Goal: Information Seeking & Learning: Learn about a topic

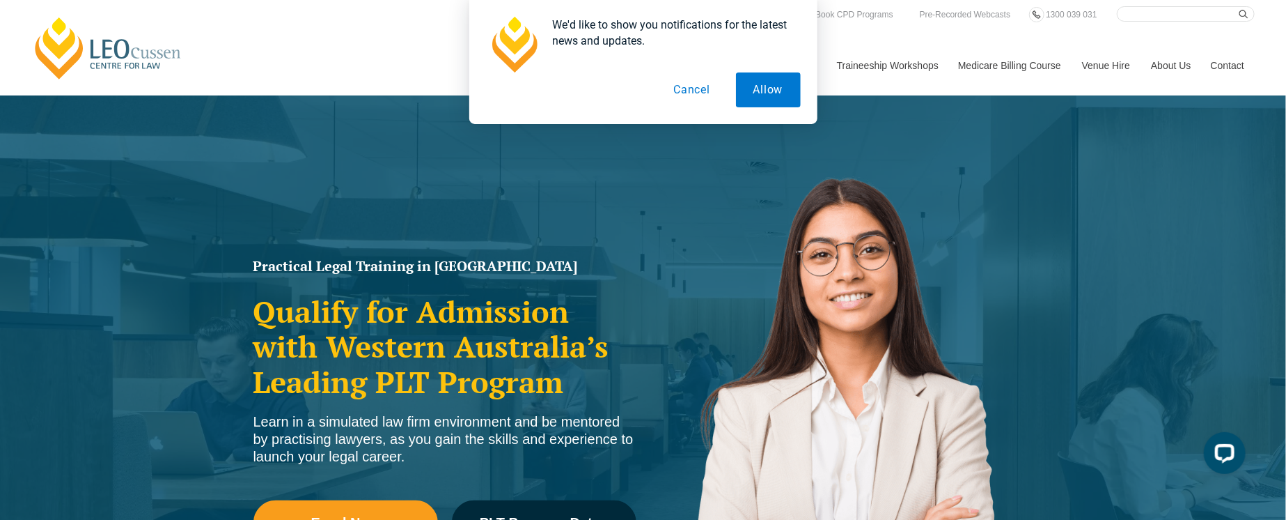
click at [687, 90] on button "Cancel" at bounding box center [692, 89] width 72 height 35
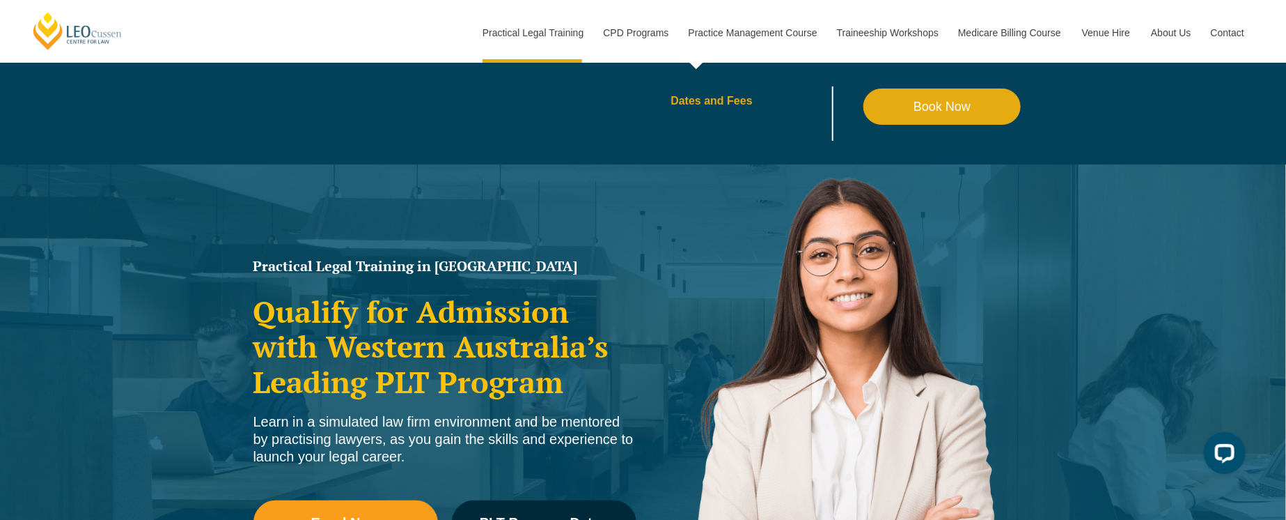
scroll to position [70, 0]
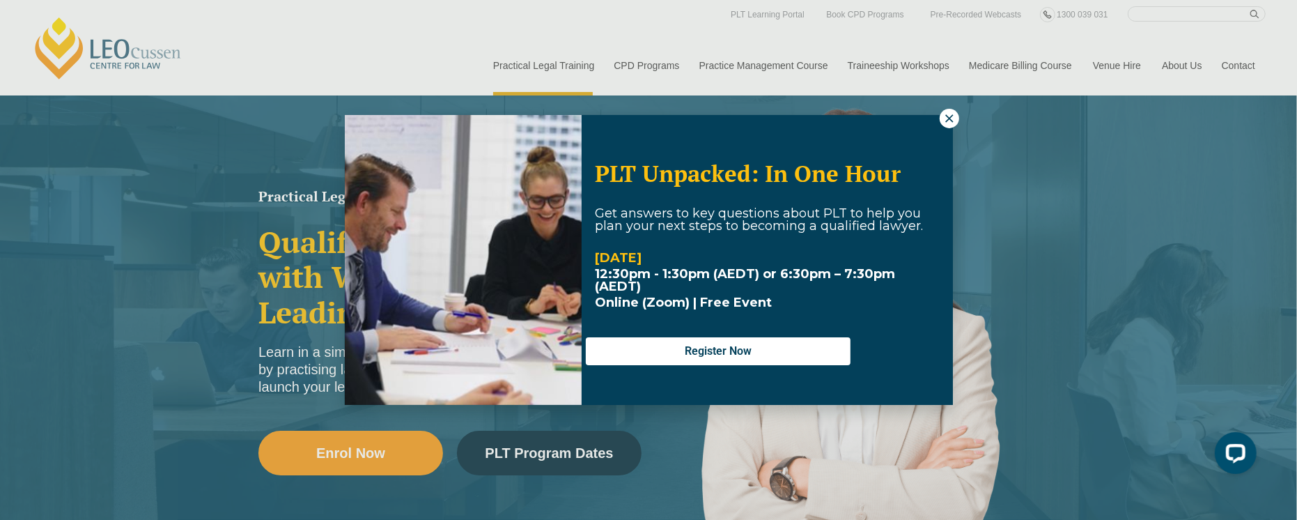
click at [949, 121] on icon at bounding box center [949, 118] width 13 height 13
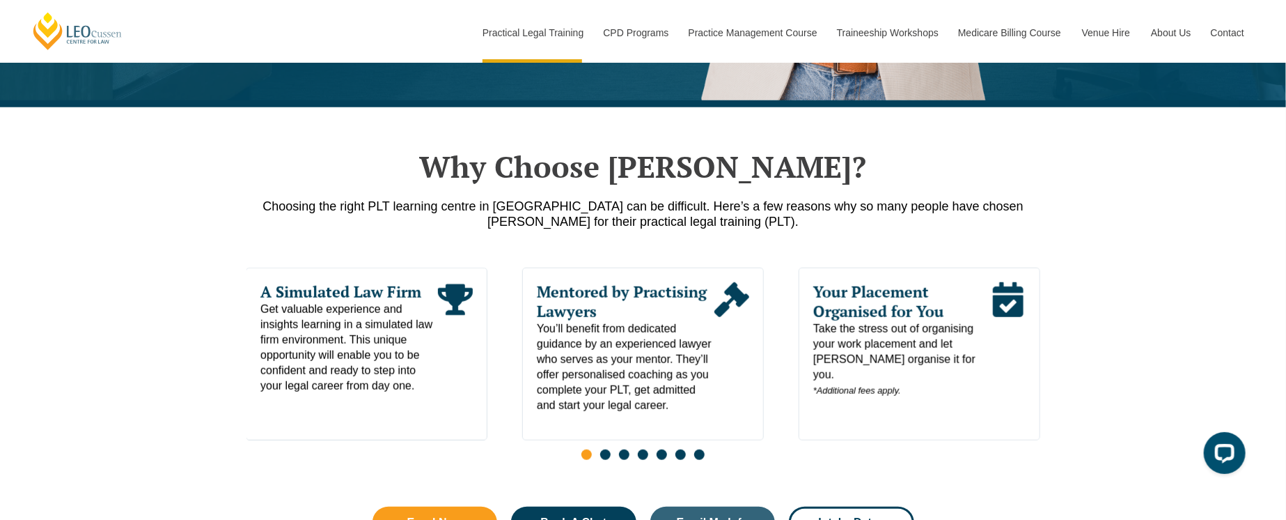
scroll to position [696, 0]
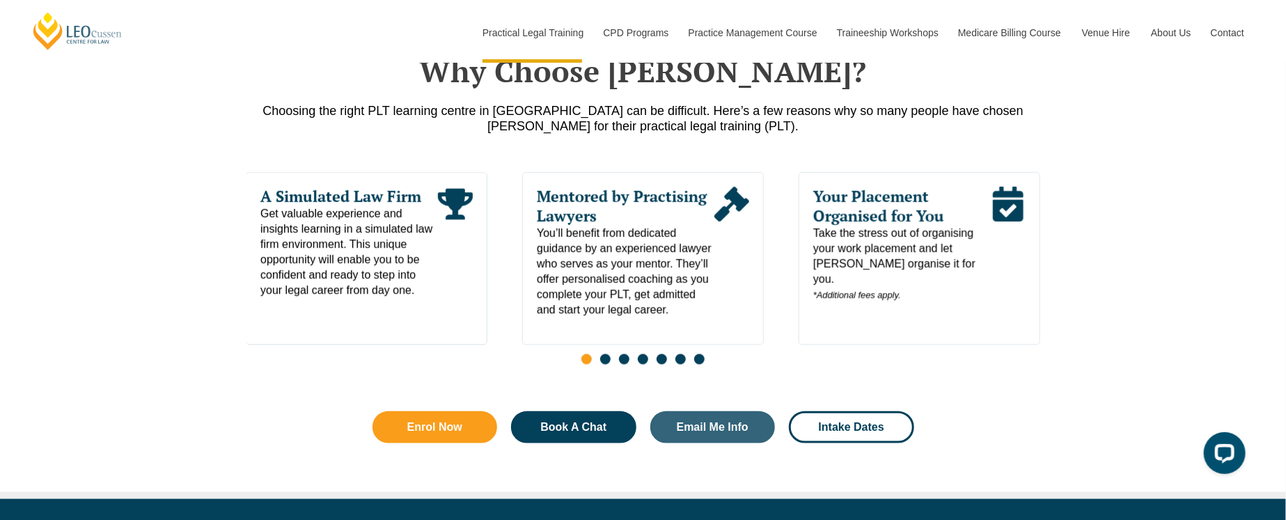
click at [897, 210] on span "Your Placement Organised for You" at bounding box center [902, 206] width 178 height 39
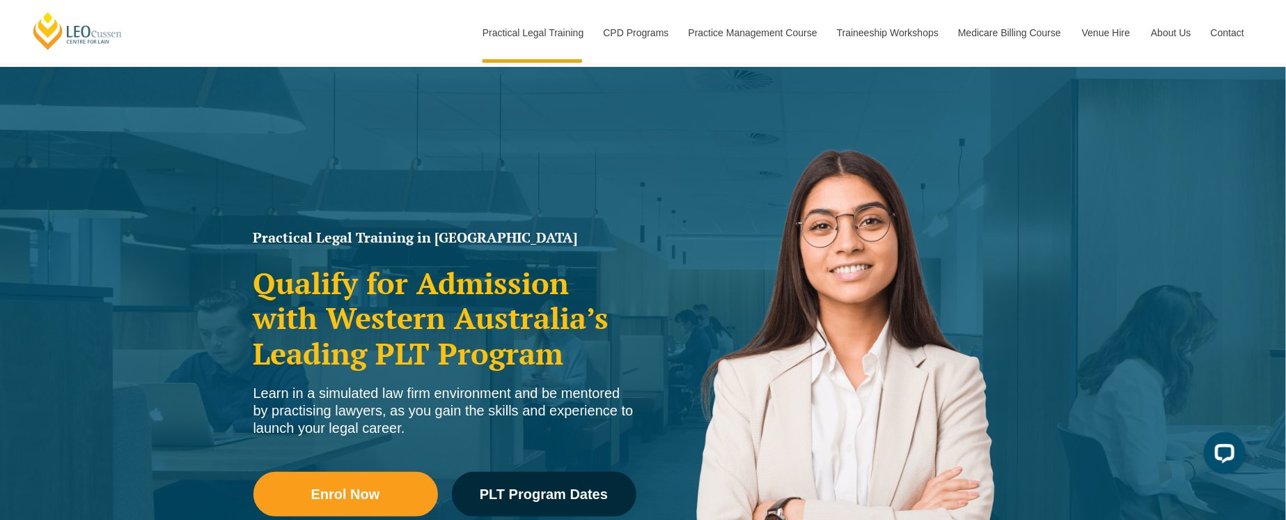
scroll to position [0, 0]
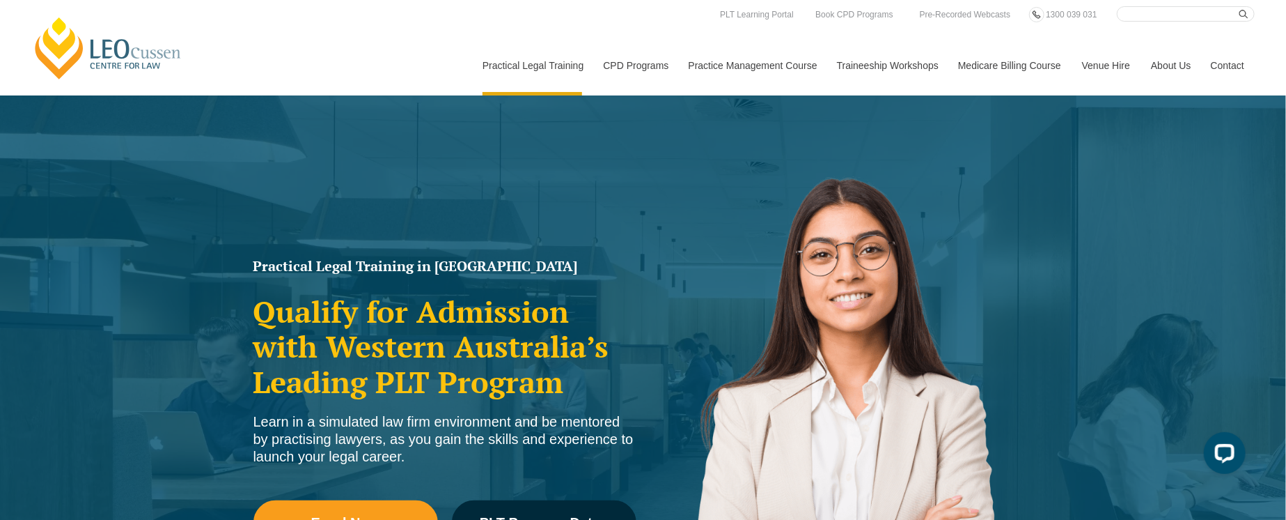
click at [1148, 15] on input "Search here" at bounding box center [1186, 13] width 138 height 15
type input "p"
type input "placement"
click at [1240, 6] on button "submit" at bounding box center [1247, 13] width 15 height 15
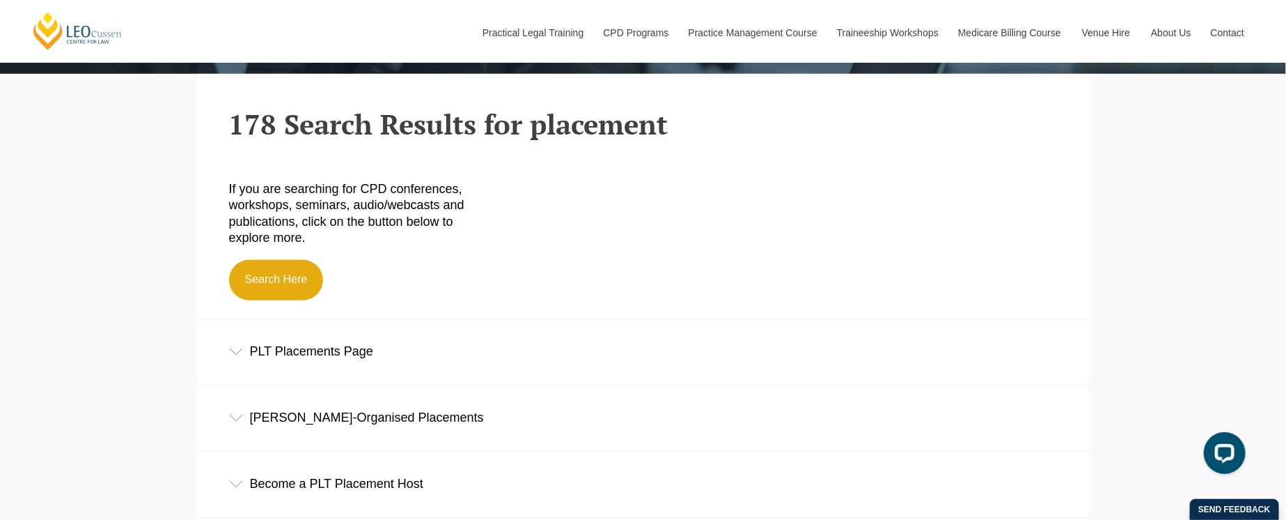
scroll to position [488, 0]
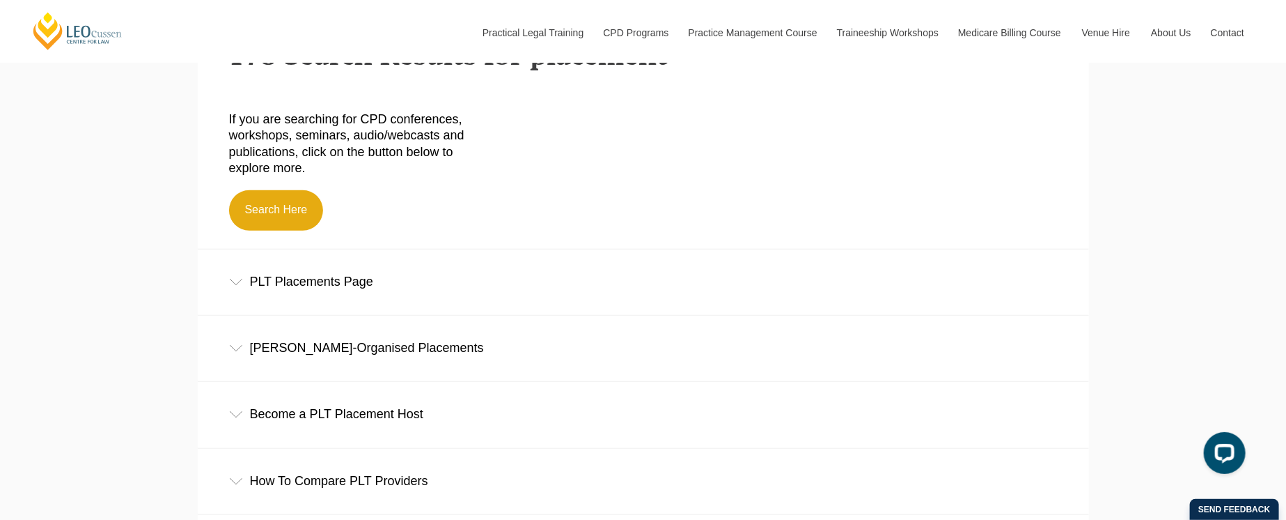
click at [347, 278] on div "PLT Placements Page" at bounding box center [643, 281] width 891 height 65
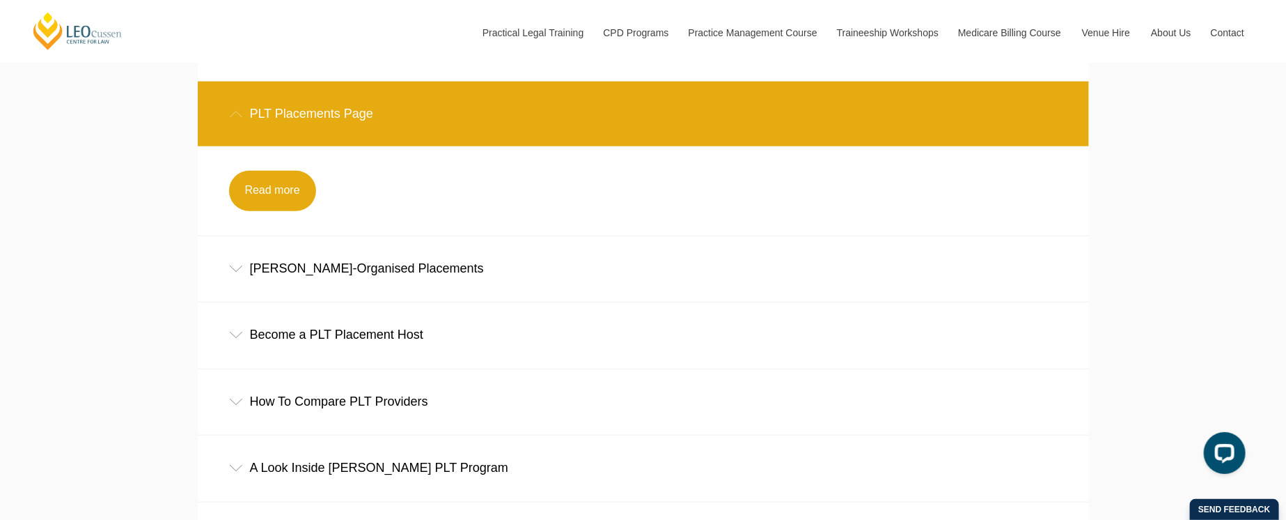
scroll to position [696, 0]
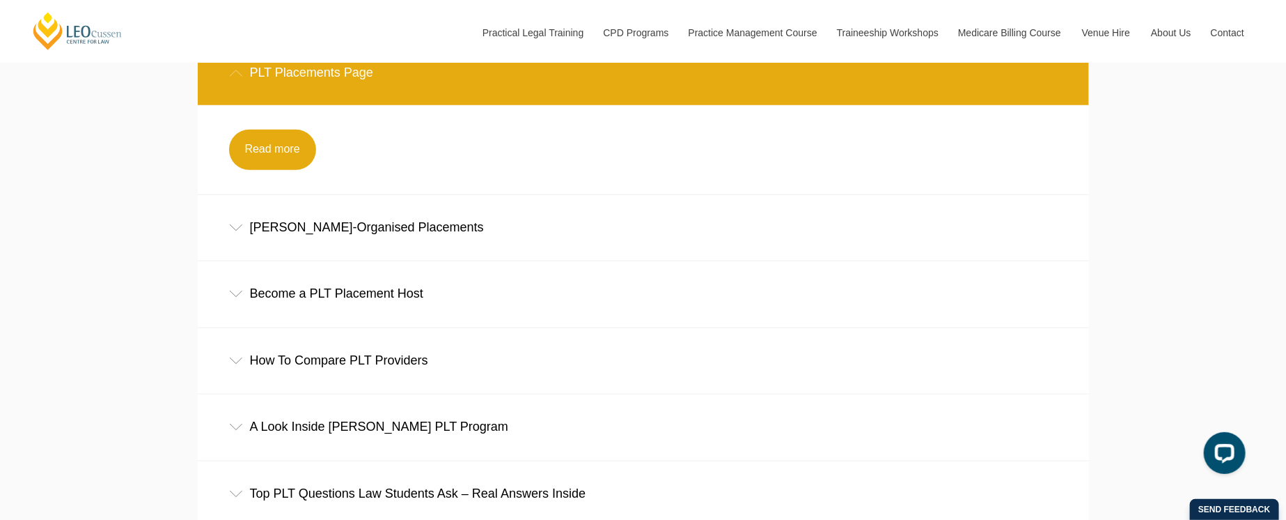
click at [368, 231] on div "[PERSON_NAME]-Organised Placements" at bounding box center [643, 227] width 891 height 65
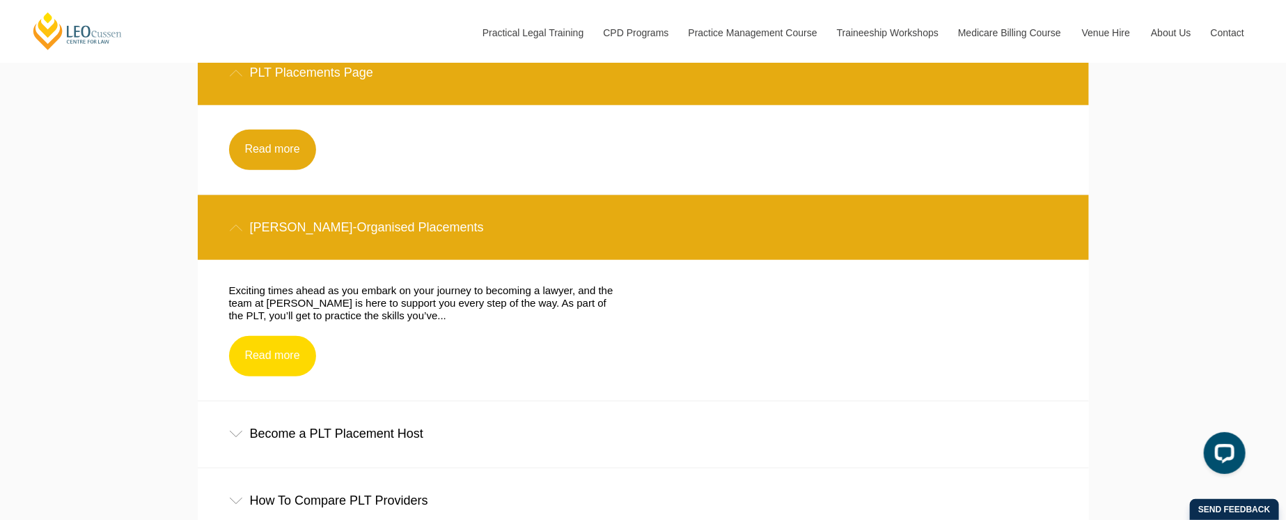
click at [257, 360] on link "Read more" at bounding box center [272, 356] width 87 height 40
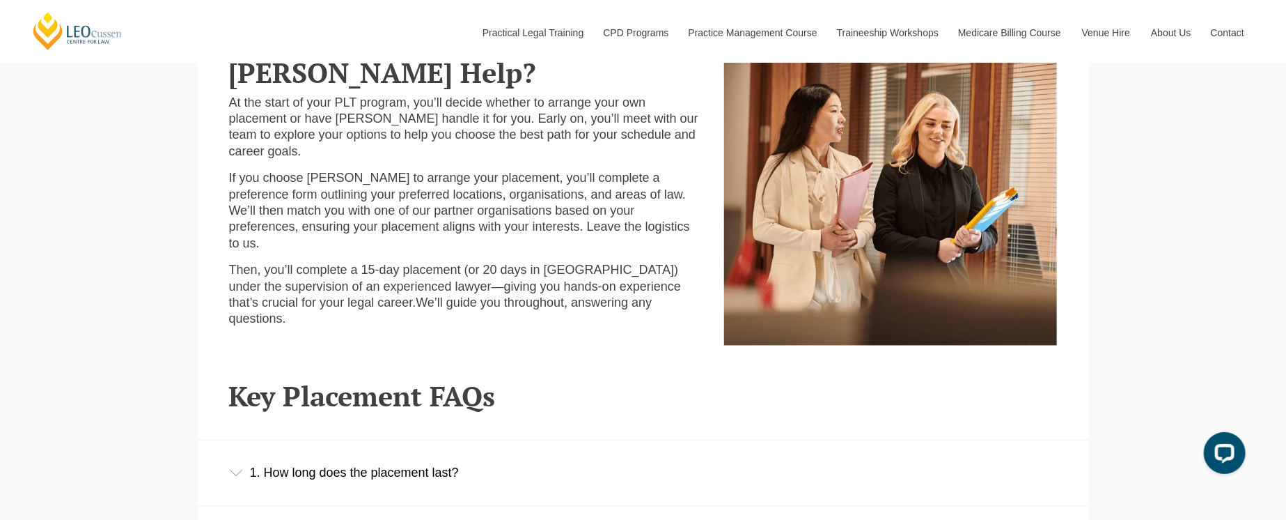
scroll to position [766, 0]
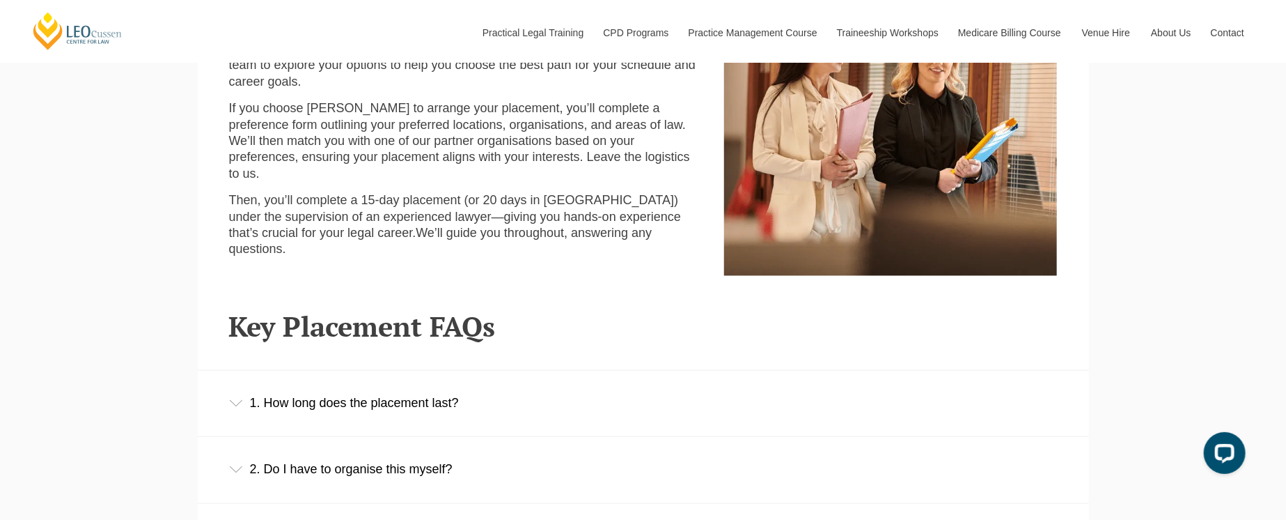
click at [237, 405] on icon at bounding box center [236, 403] width 14 height 7
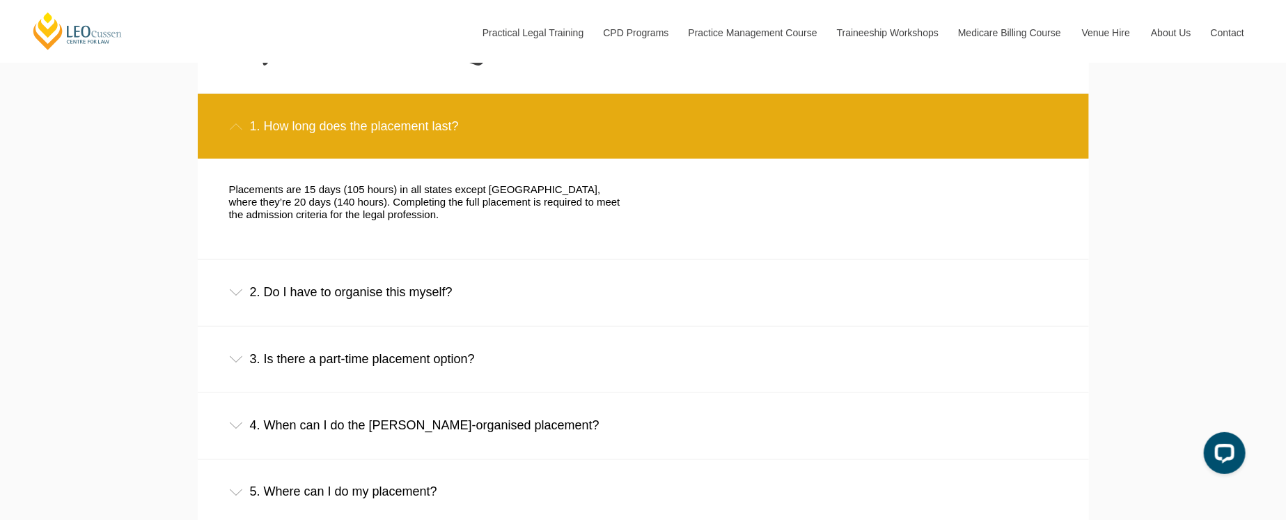
scroll to position [1045, 0]
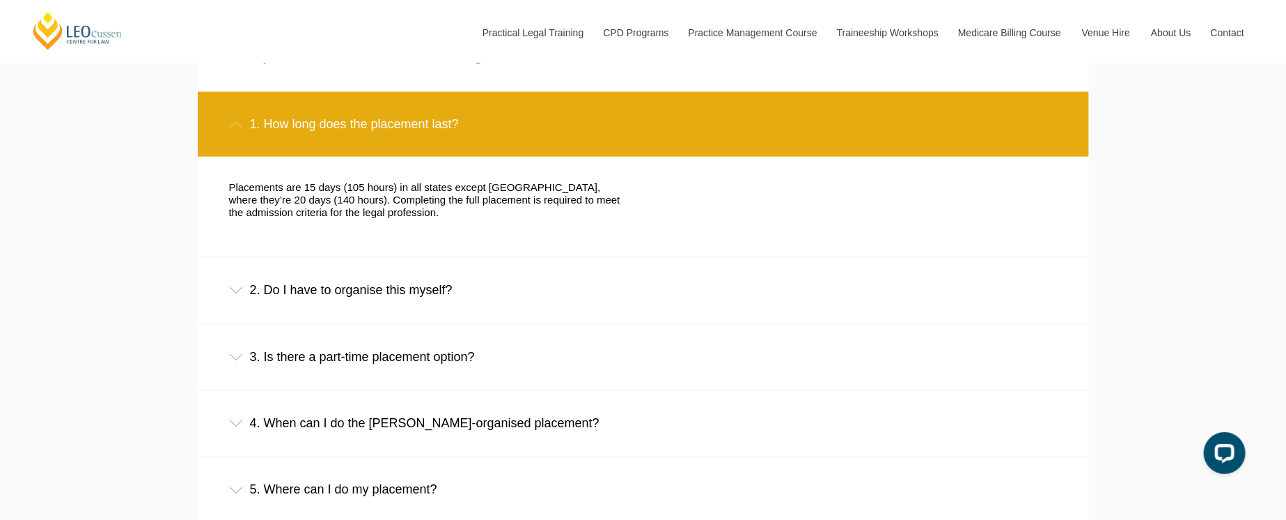
click at [235, 294] on icon at bounding box center [236, 290] width 14 height 7
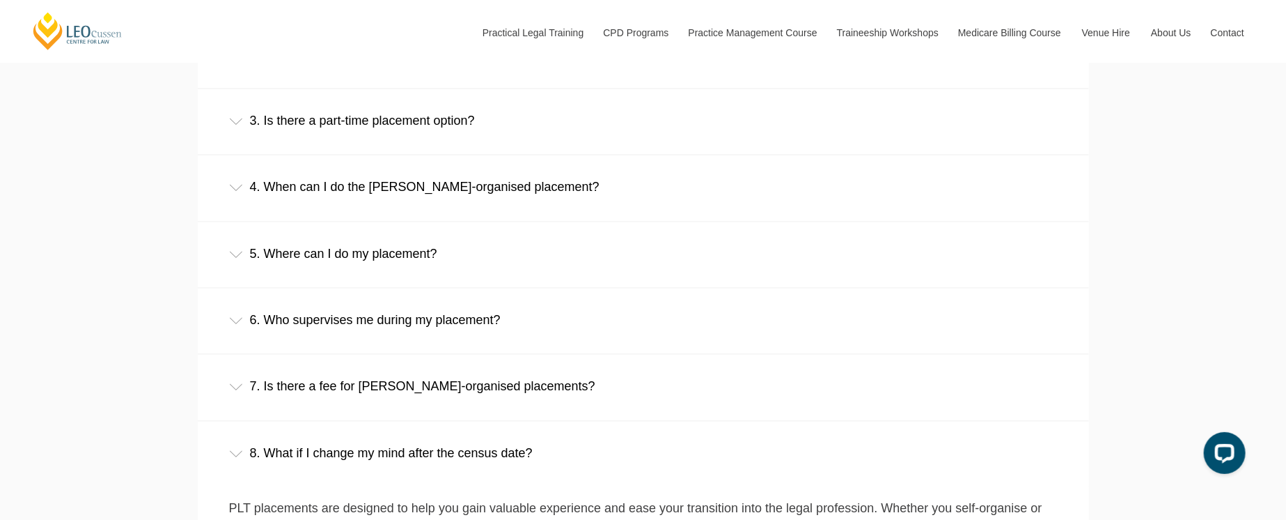
scroll to position [1393, 0]
click at [240, 255] on icon at bounding box center [236, 254] width 13 height 6
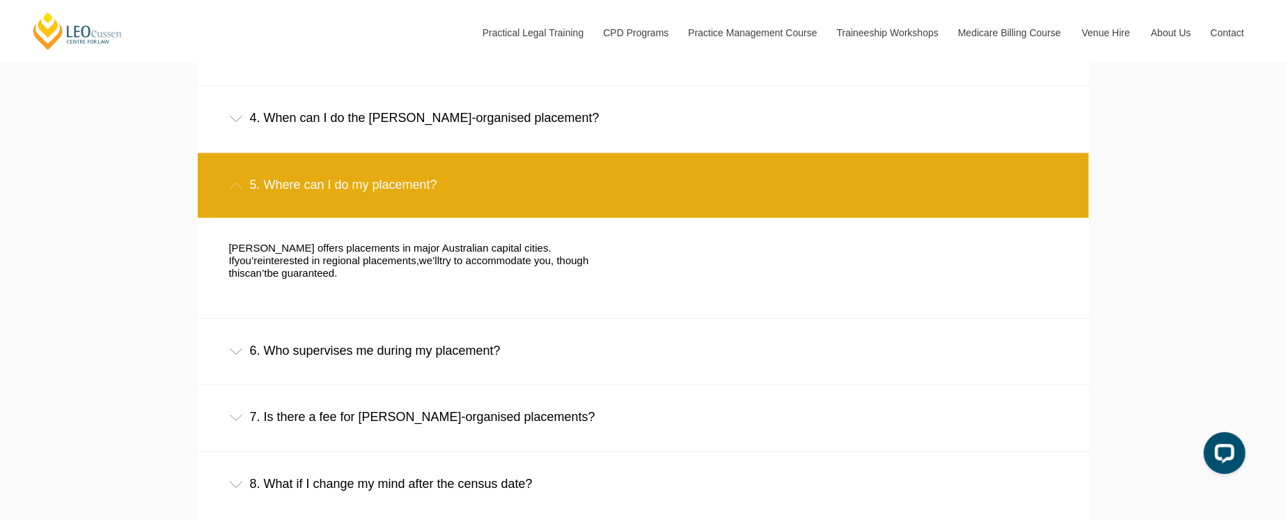
scroll to position [1532, 0]
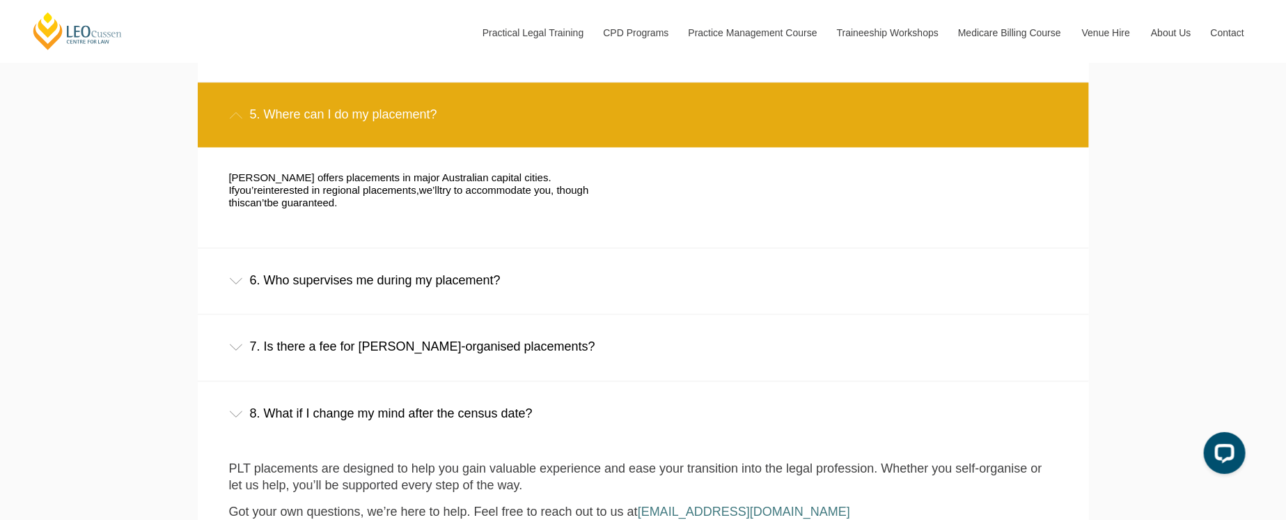
click at [235, 263] on div "6. Who supervises me during my placement?" at bounding box center [643, 280] width 891 height 65
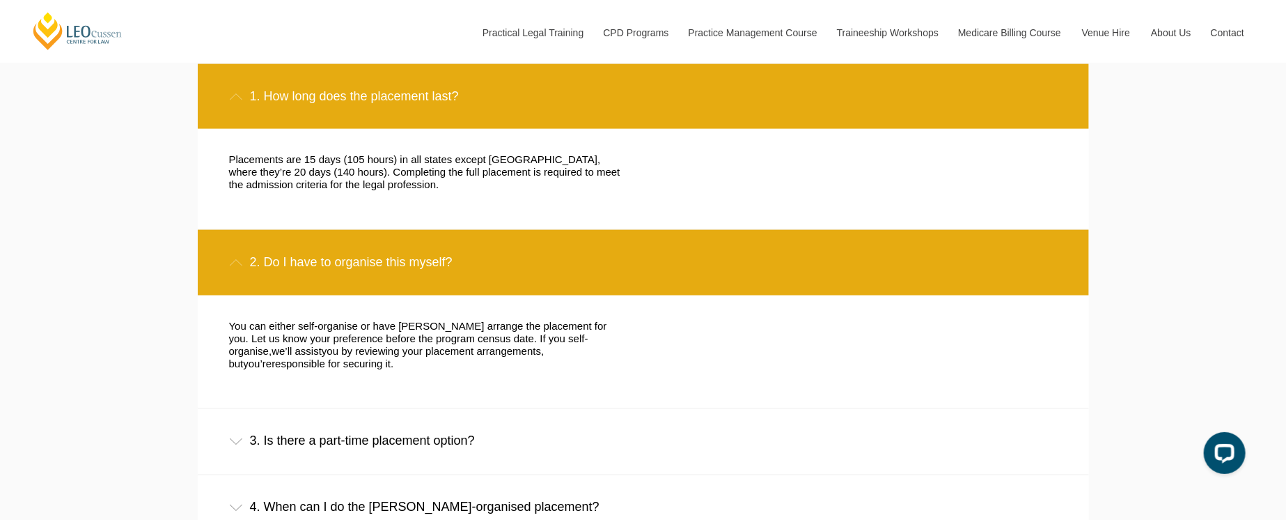
scroll to position [836, 0]
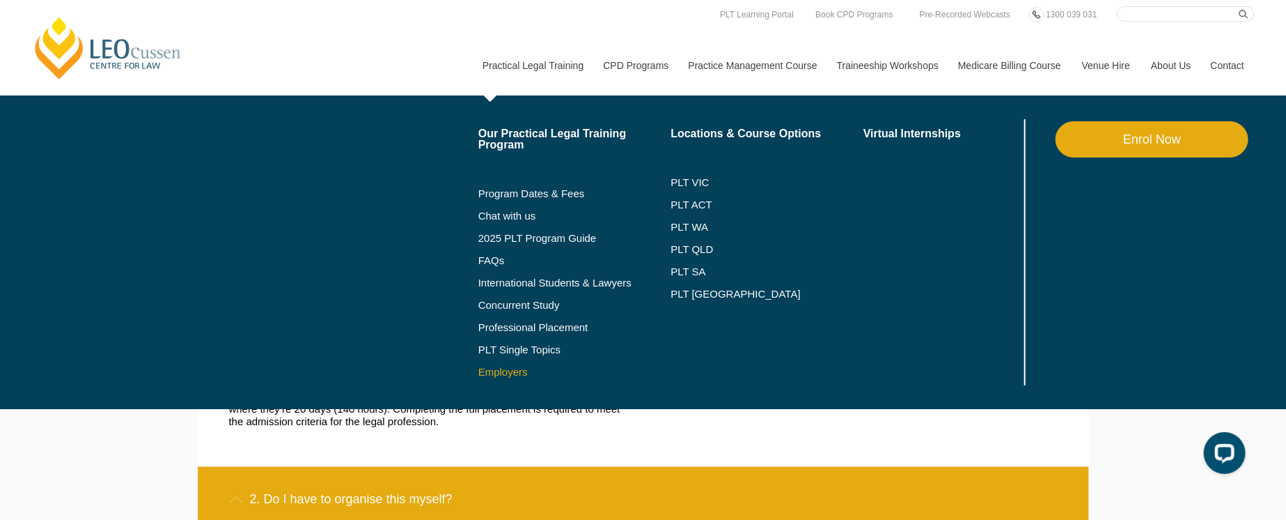
click at [502, 372] on link "Employers" at bounding box center [574, 371] width 193 height 11
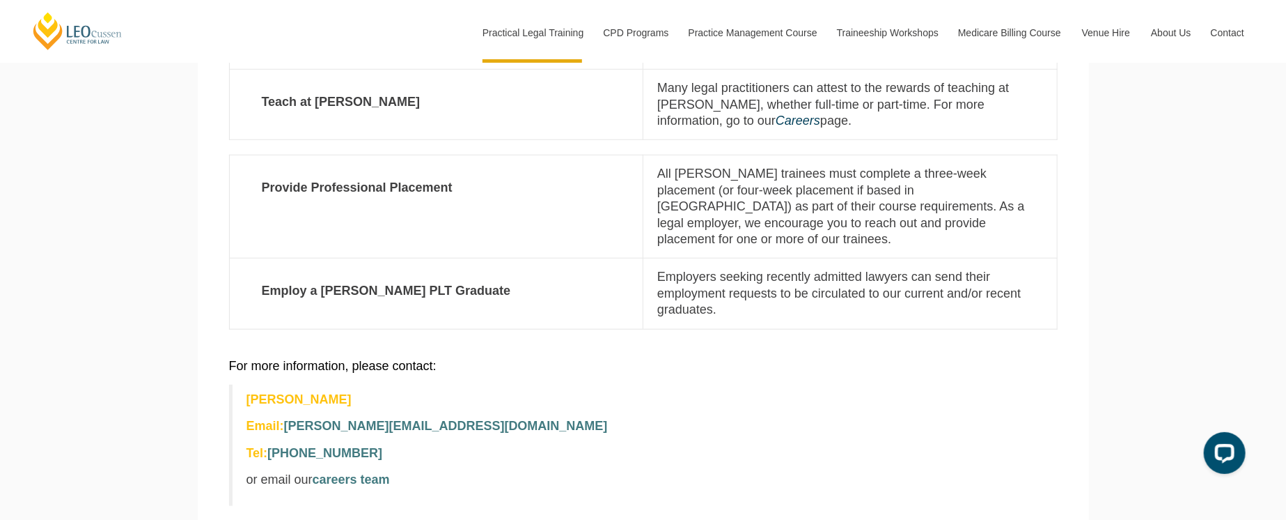
scroll to position [627, 0]
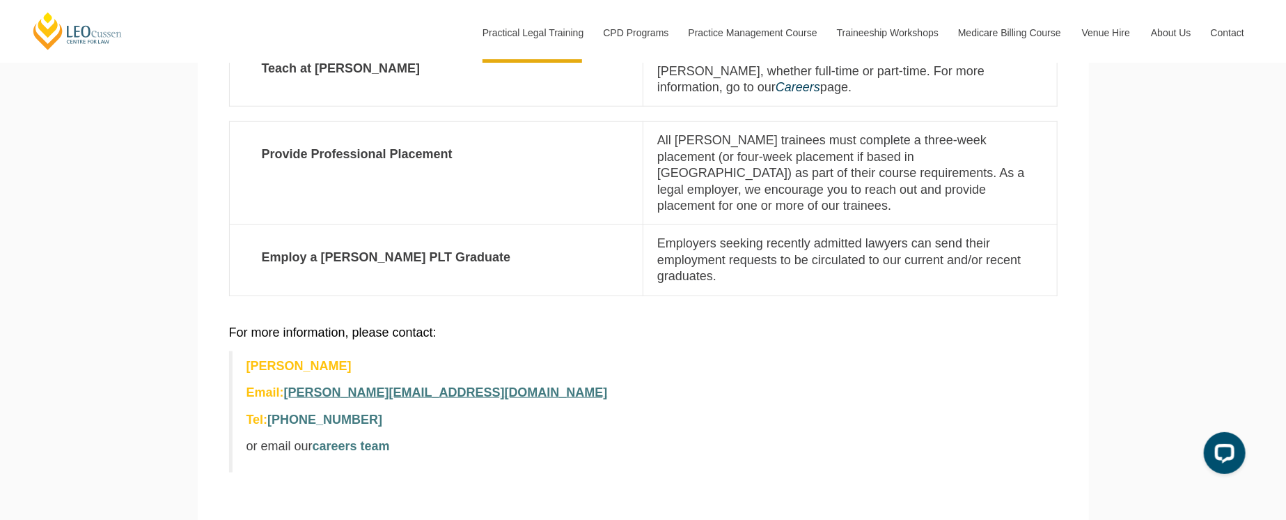
click at [408, 385] on link "agiannopoulos@leocussen.edu.au" at bounding box center [446, 392] width 324 height 14
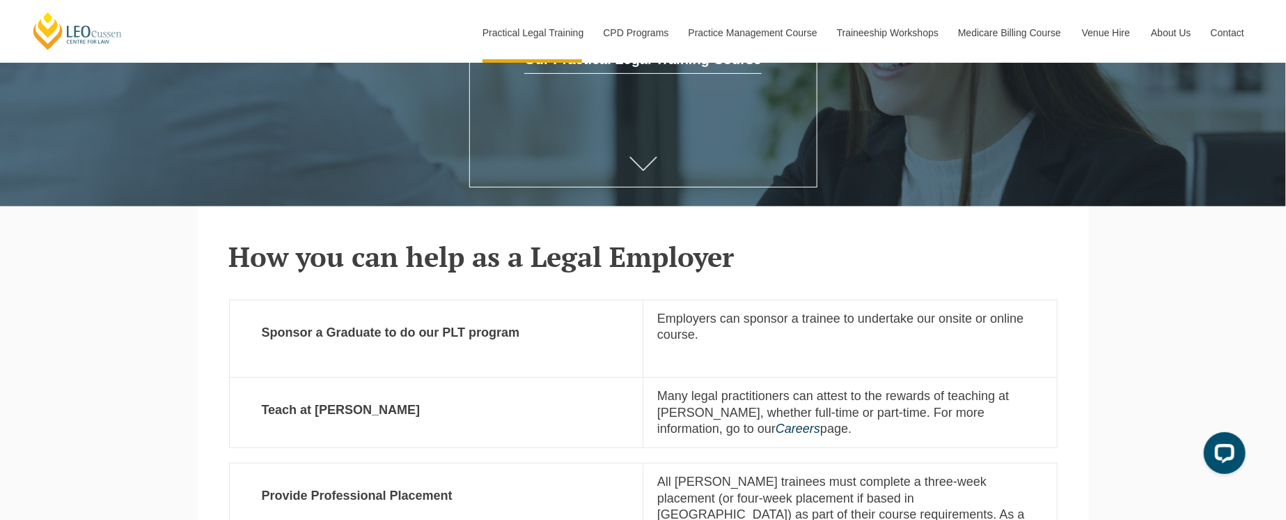
scroll to position [348, 0]
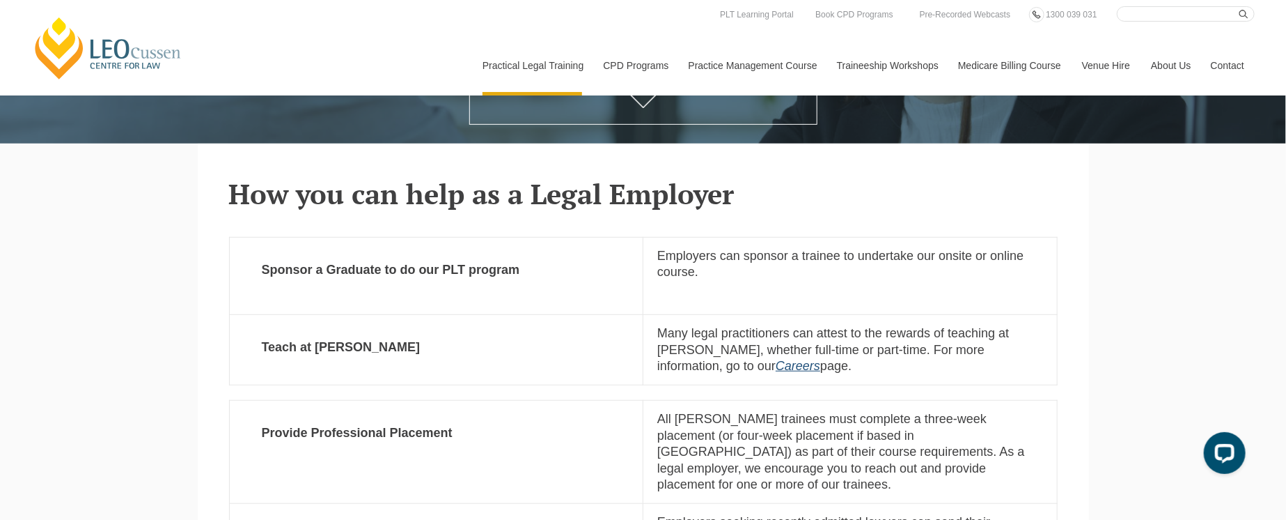
click at [776, 365] on icon "Careers" at bounding box center [798, 366] width 45 height 14
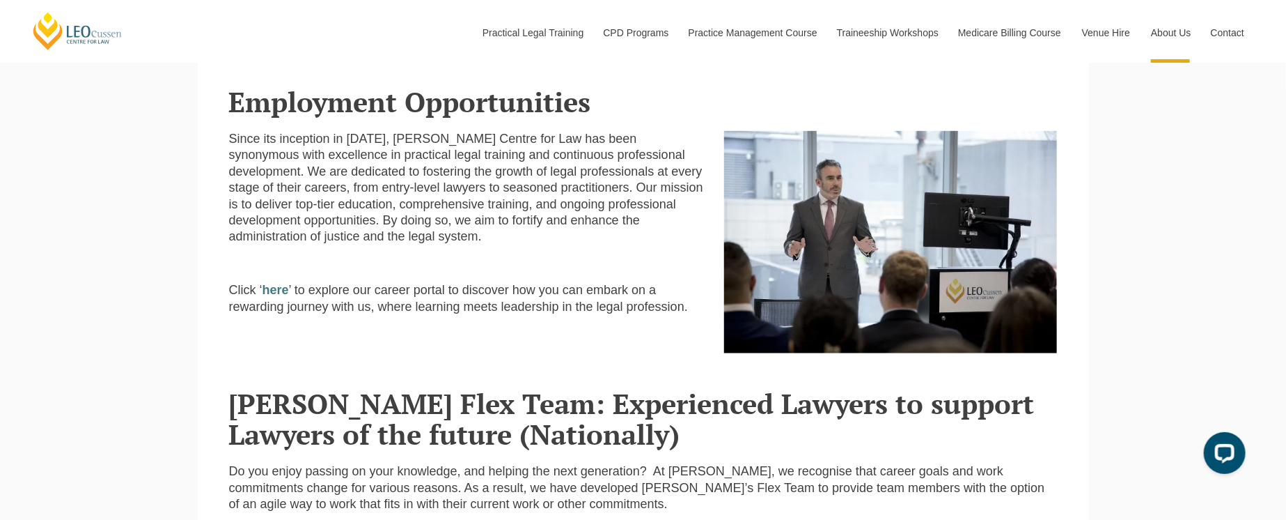
scroll to position [418, 0]
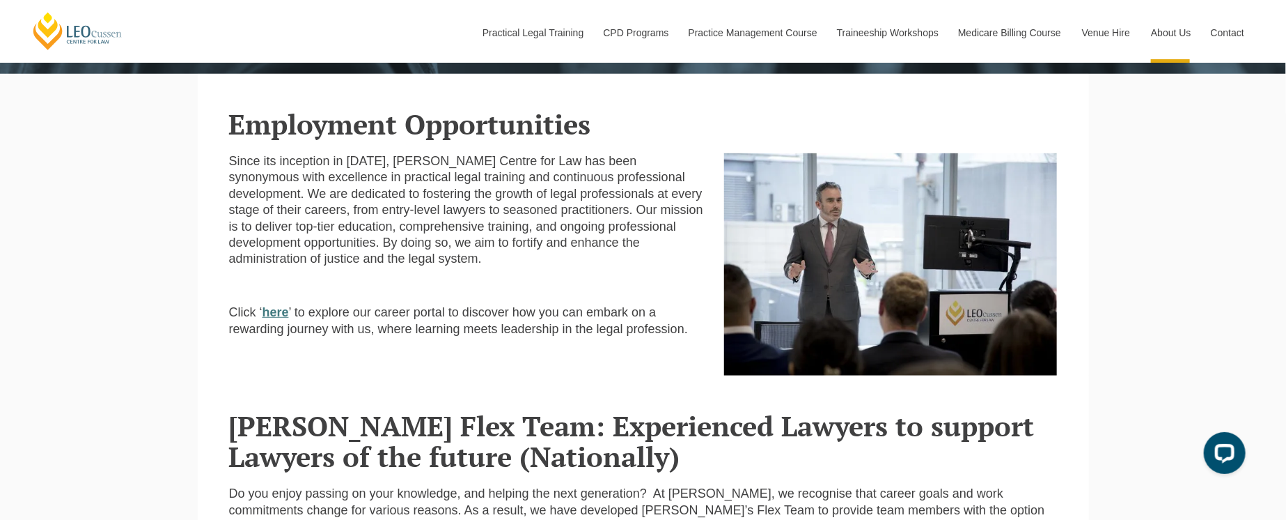
click at [277, 314] on strong "here" at bounding box center [276, 312] width 26 height 14
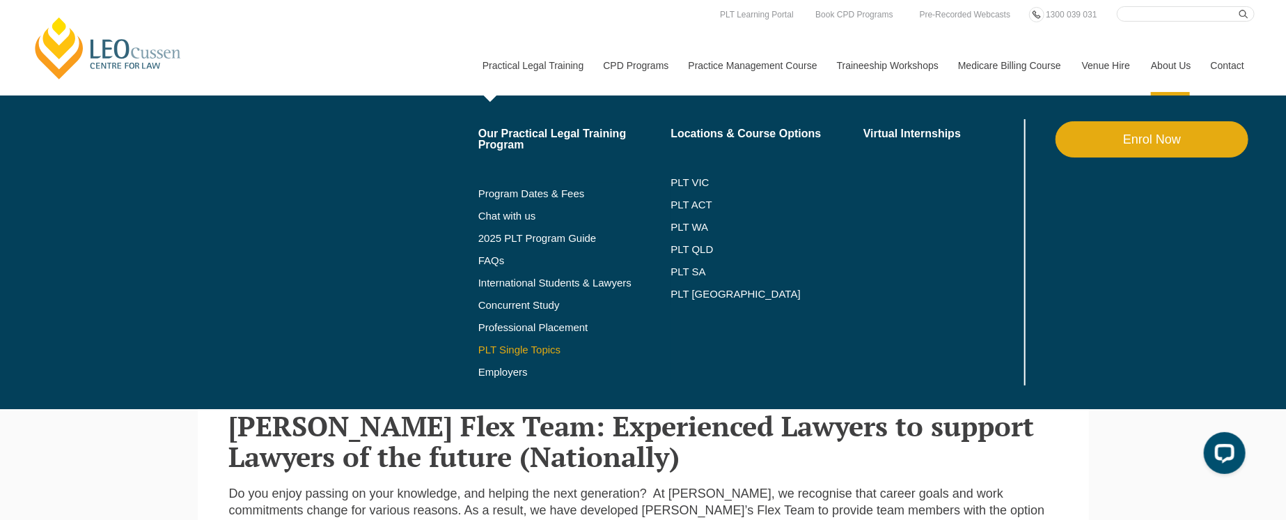
click at [513, 352] on link "PLT Single Topics" at bounding box center [574, 349] width 193 height 11
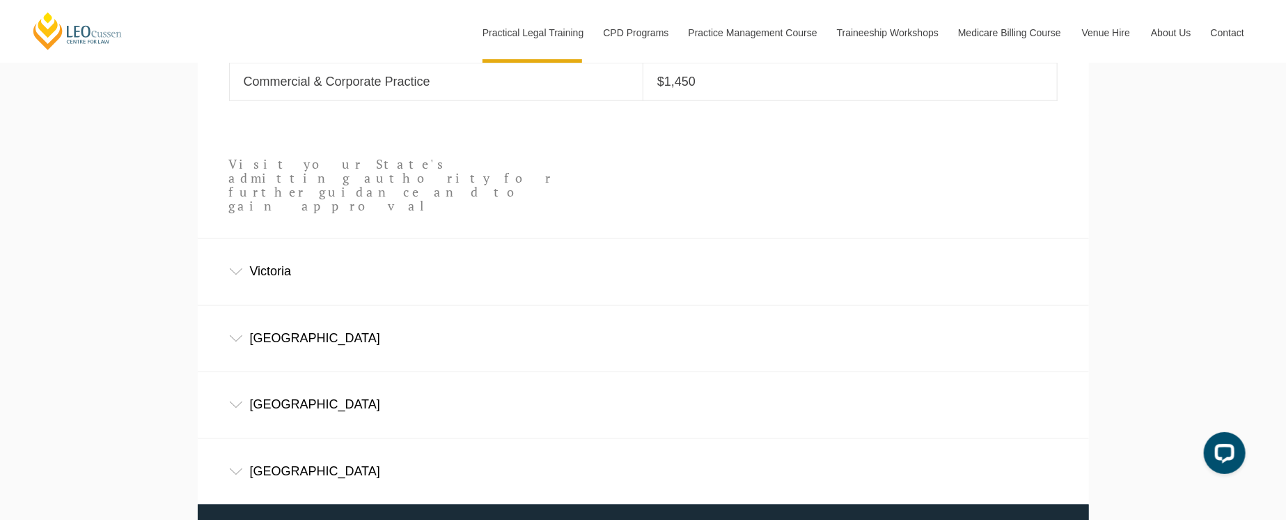
scroll to position [905, 0]
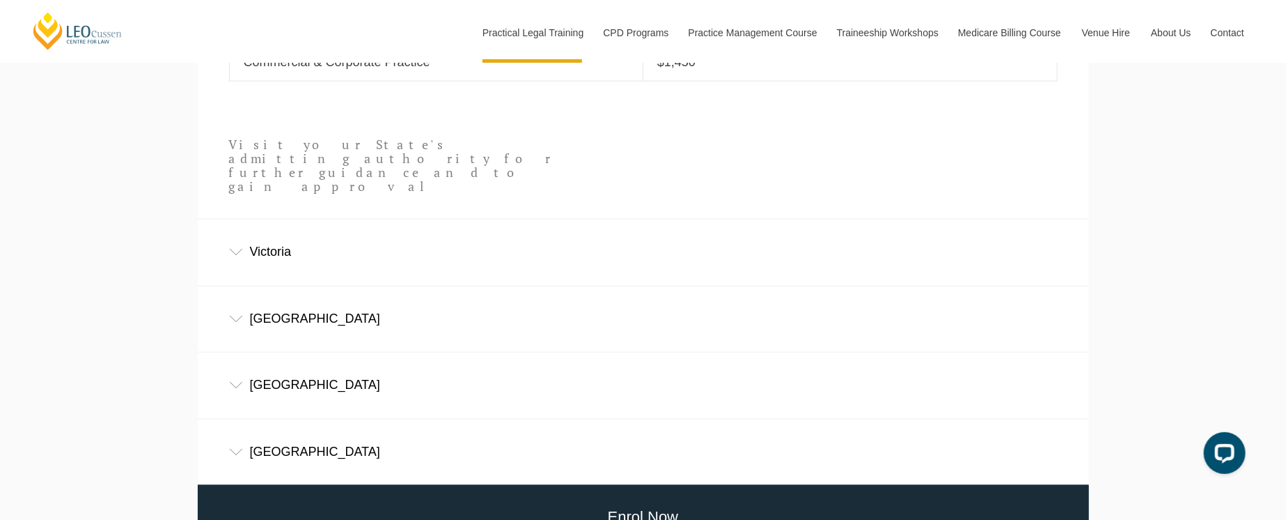
click at [237, 382] on icon at bounding box center [236, 385] width 14 height 7
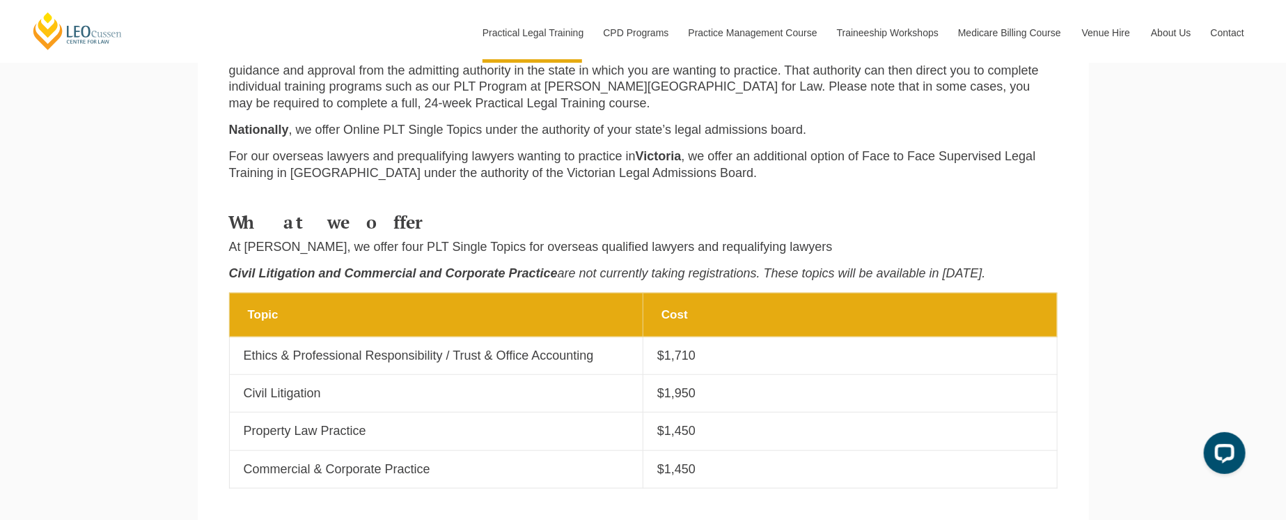
scroll to position [418, 0]
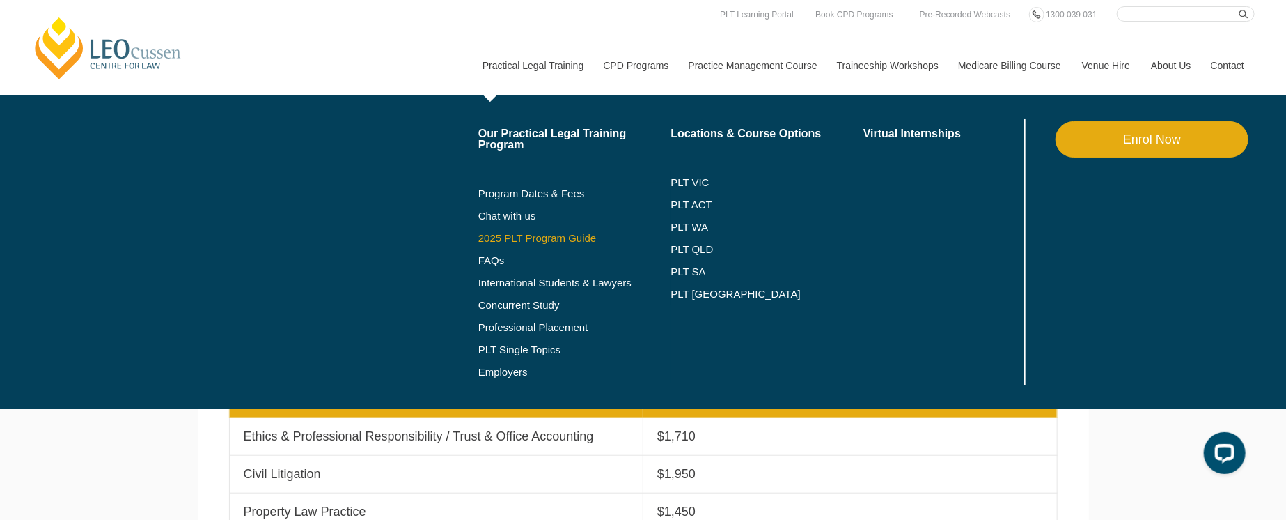
click at [503, 235] on link "2025 PLT Program Guide" at bounding box center [557, 238] width 158 height 11
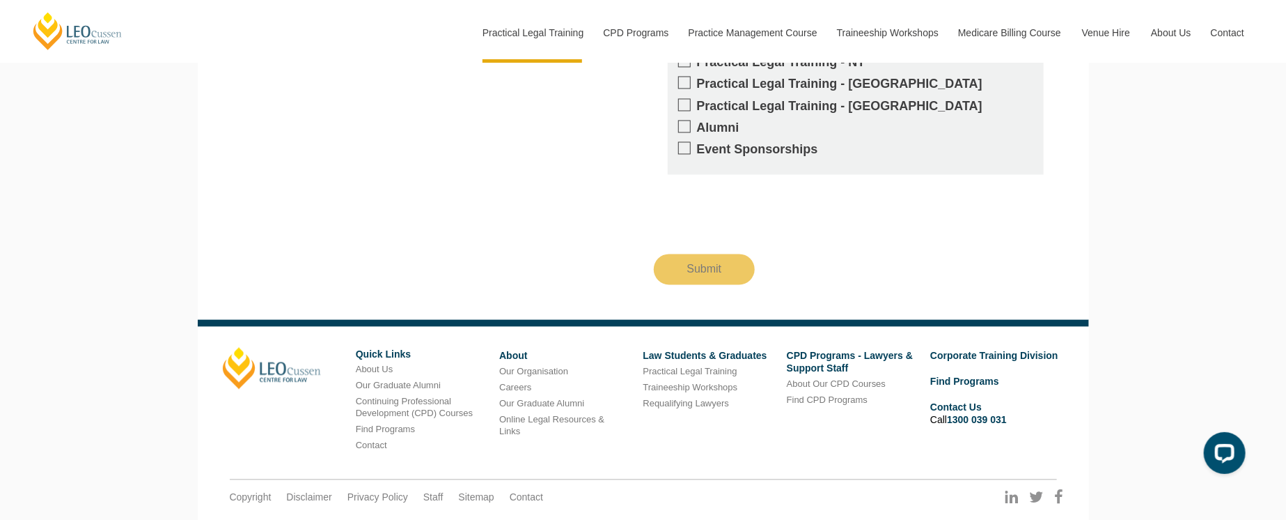
scroll to position [1532, 0]
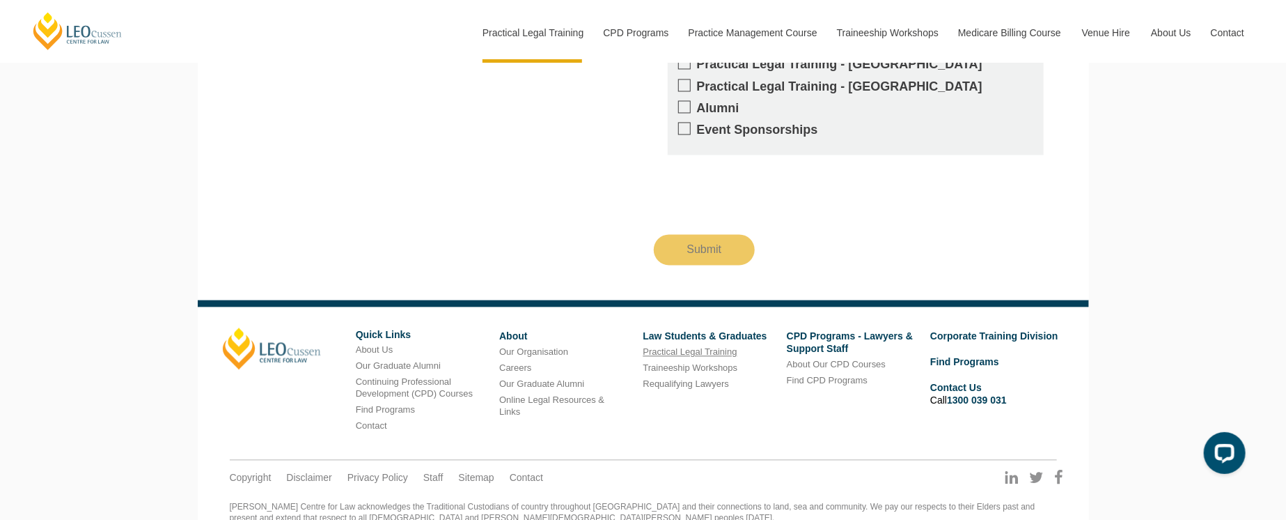
click at [664, 346] on link "Practical Legal Training" at bounding box center [690, 351] width 94 height 10
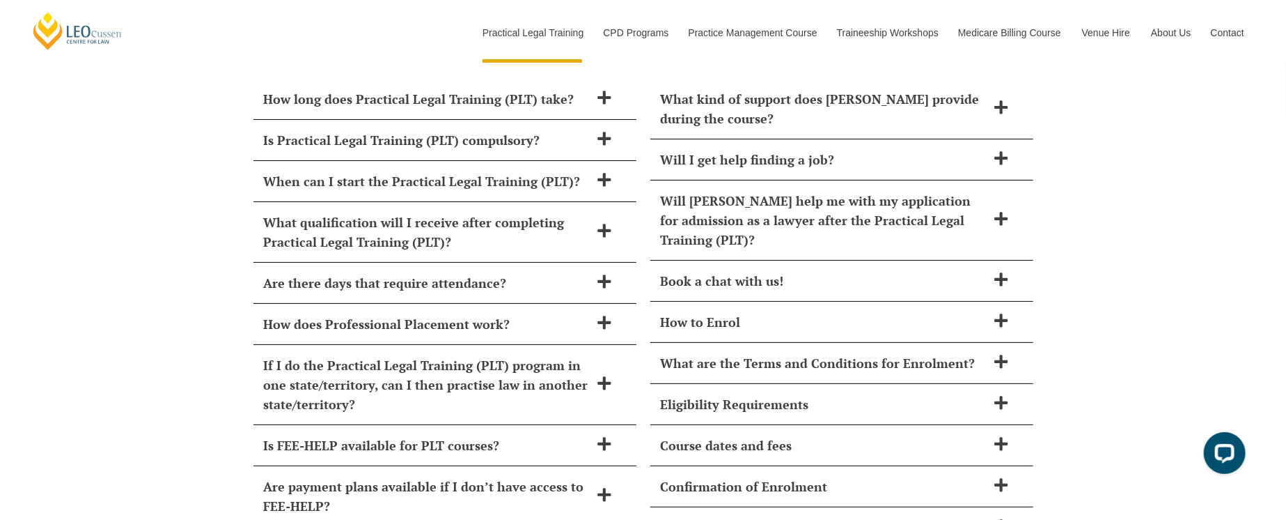
scroll to position [6059, 0]
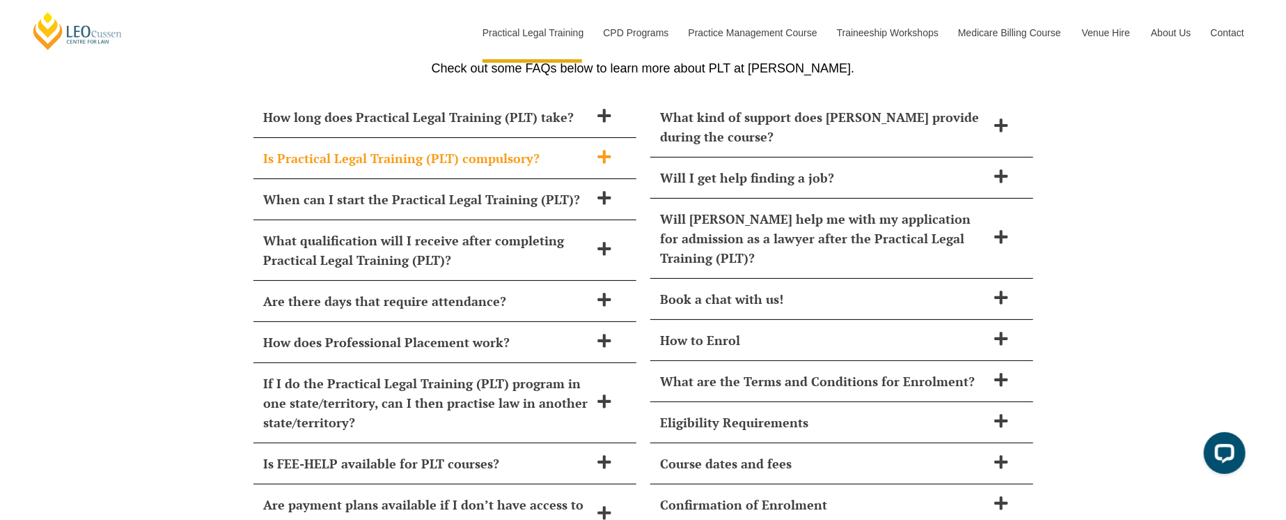
click at [604, 150] on icon at bounding box center [604, 156] width 13 height 13
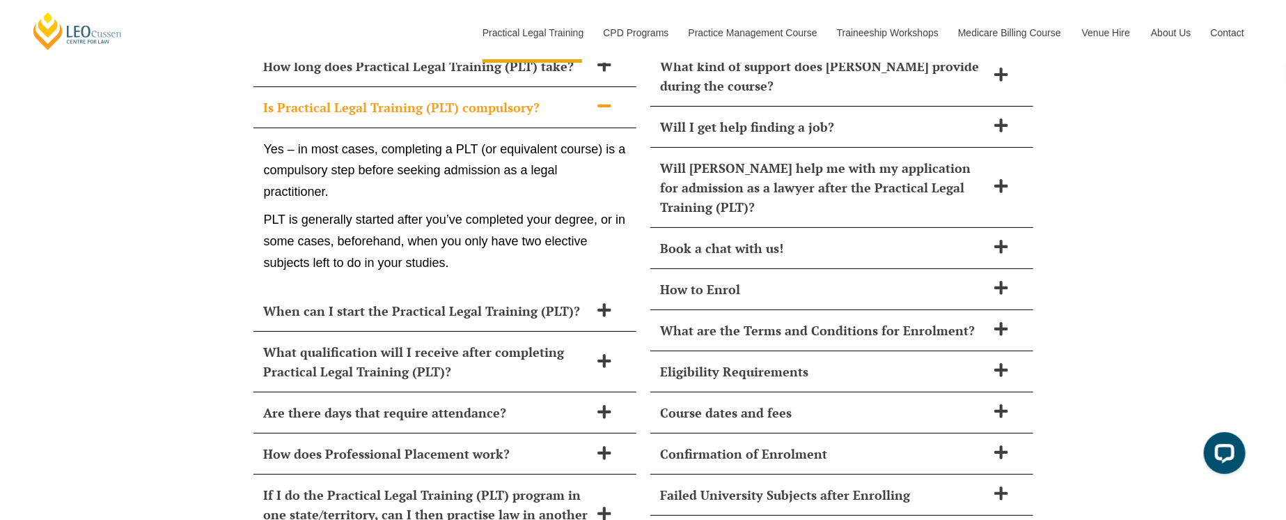
scroll to position [6129, 0]
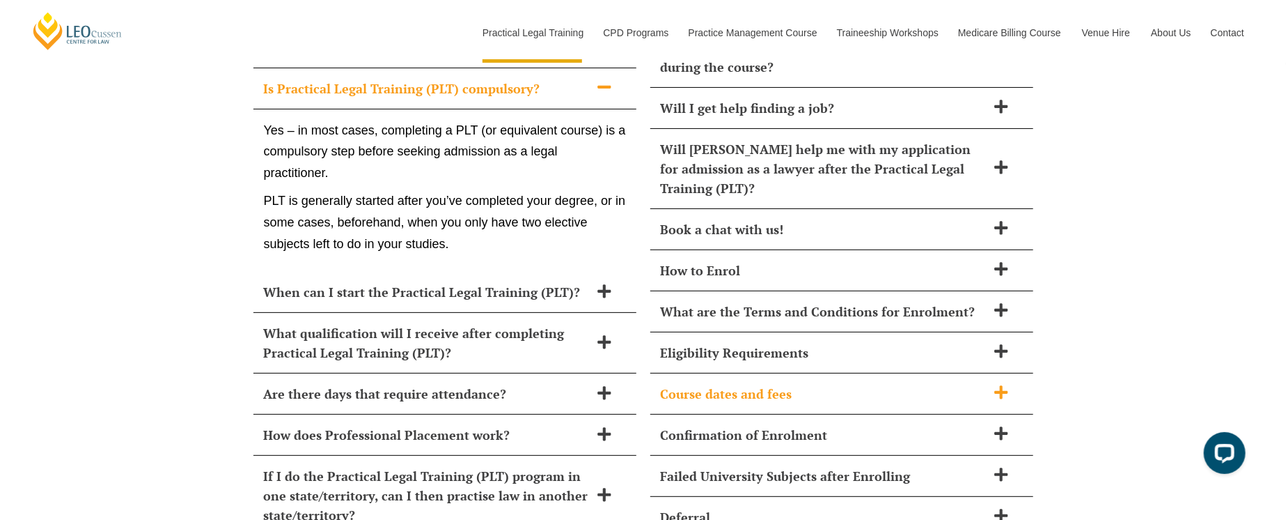
click at [996, 384] on icon at bounding box center [1001, 391] width 15 height 15
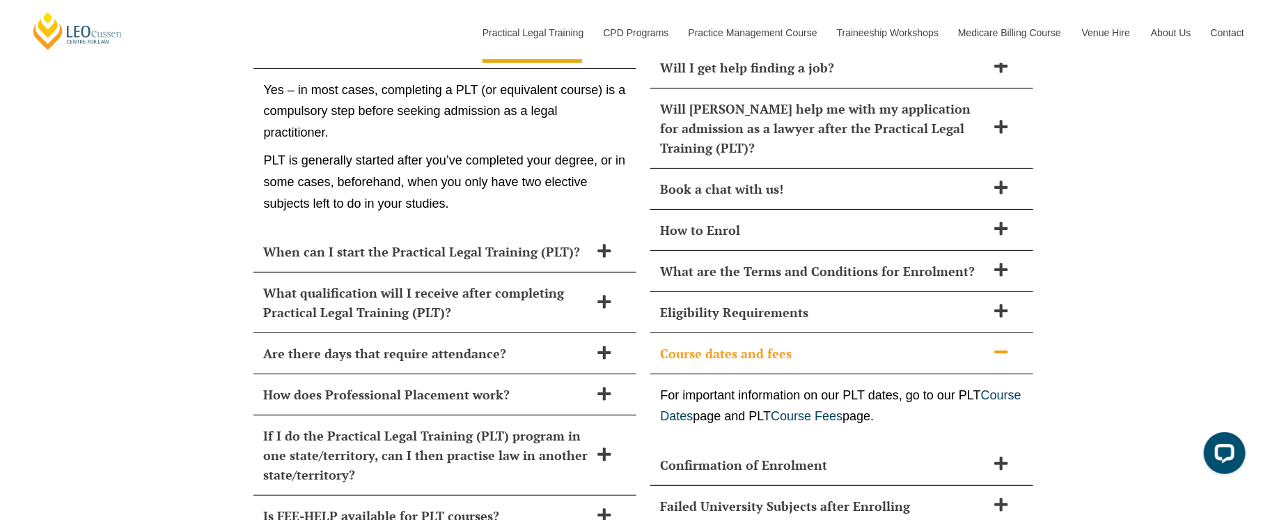
scroll to position [6198, 0]
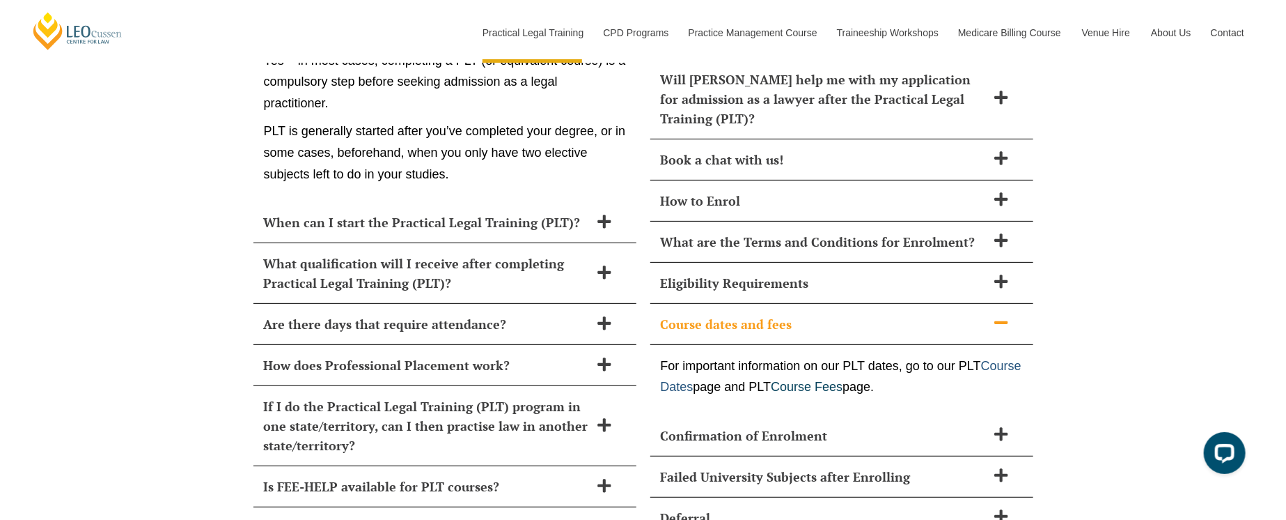
click at [745, 359] on link "Course Dates" at bounding box center [841, 377] width 361 height 36
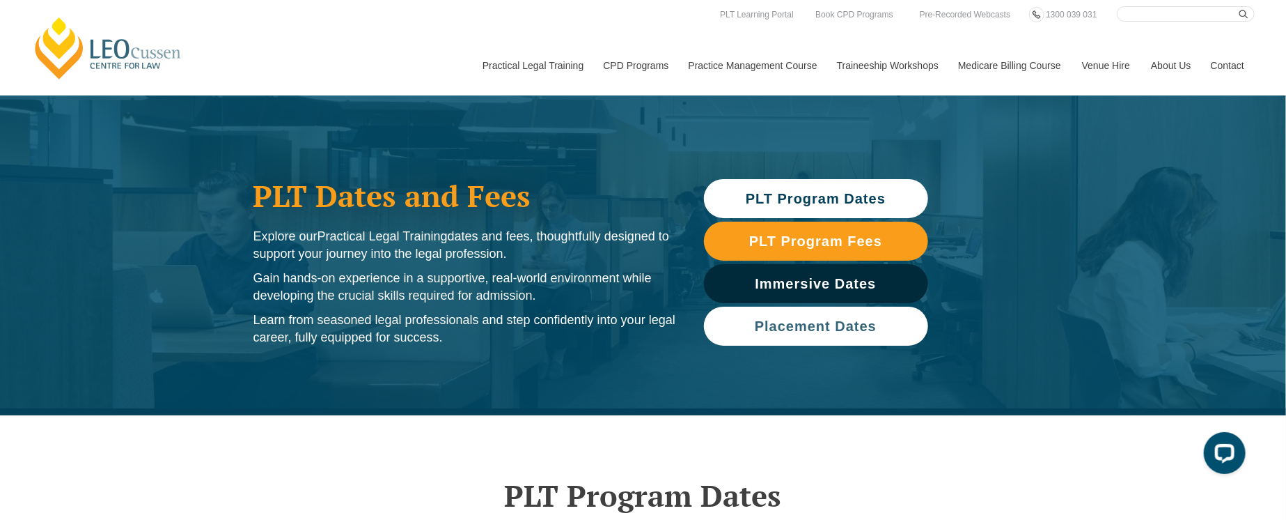
click at [764, 327] on span "Placement Dates" at bounding box center [816, 326] width 122 height 14
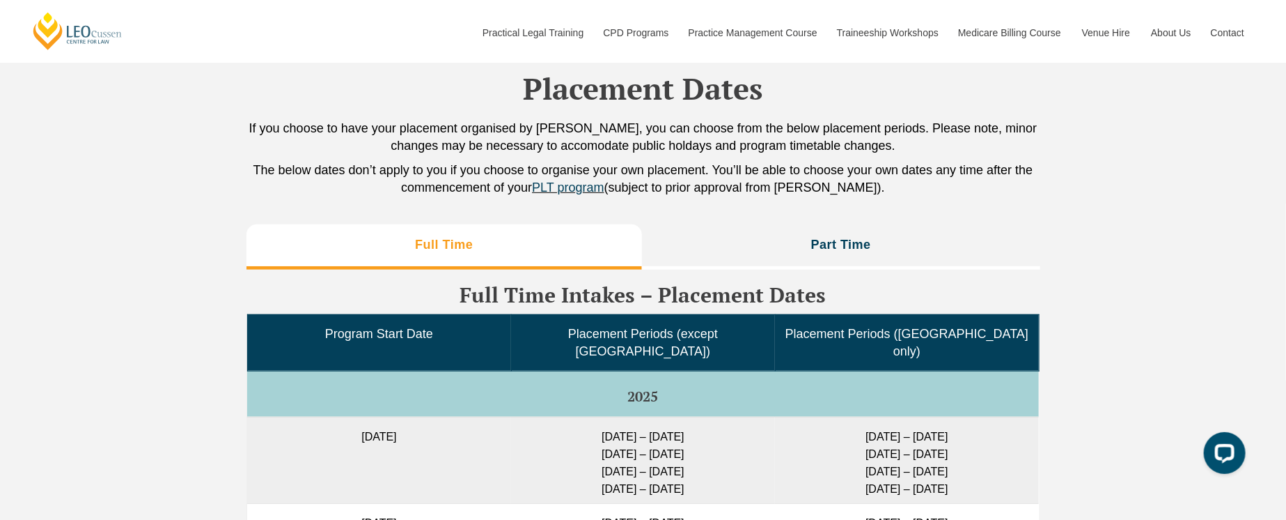
scroll to position [3335, 0]
